Goal: Find specific page/section: Find specific page/section

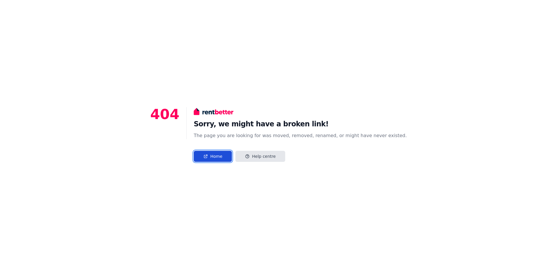
click at [223, 157] on link "Home" at bounding box center [213, 156] width 38 height 11
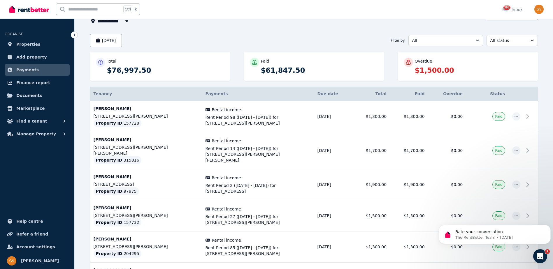
scroll to position [34, 0]
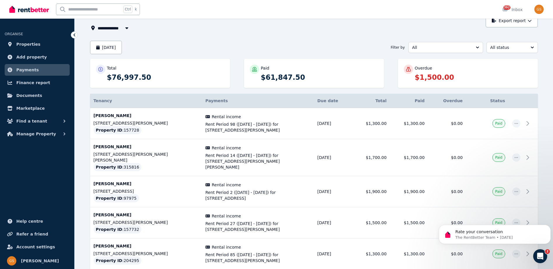
click at [84, 9] on input "text" at bounding box center [88, 9] width 65 height 11
type input "******"
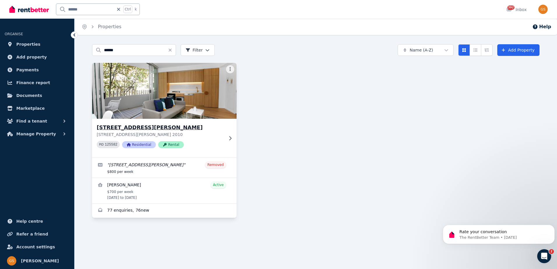
click at [124, 128] on h3 "[STREET_ADDRESS][PERSON_NAME]" at bounding box center [160, 128] width 127 height 8
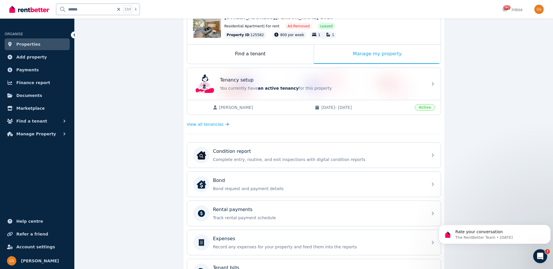
scroll to position [87, 0]
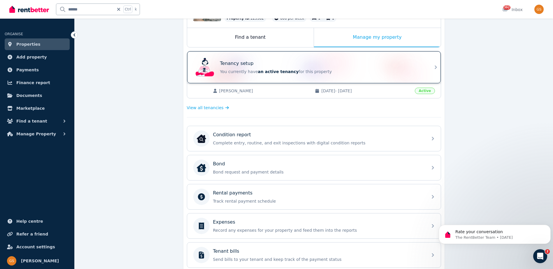
click at [436, 67] on icon at bounding box center [436, 67] width 2 height 3
